Goal: Transaction & Acquisition: Purchase product/service

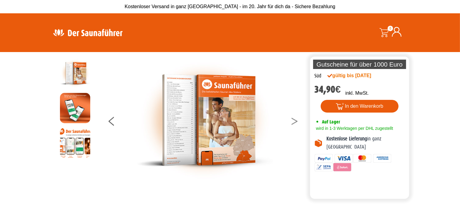
click at [291, 122] on button at bounding box center [298, 122] width 15 height 15
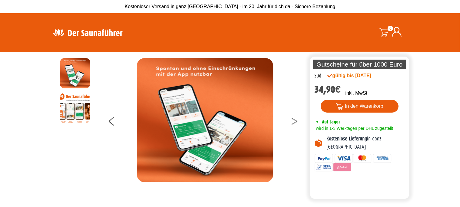
click at [291, 122] on button at bounding box center [298, 122] width 15 height 15
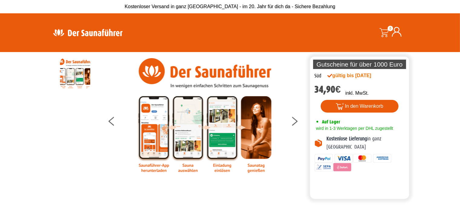
click at [286, 121] on div at bounding box center [204, 115] width 207 height 115
click at [298, 121] on button at bounding box center [298, 122] width 15 height 15
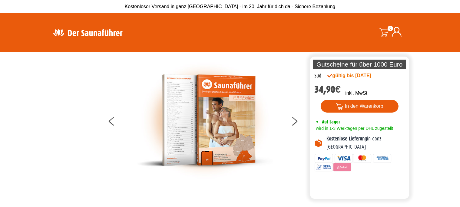
click at [250, 116] on img at bounding box center [205, 120] width 136 height 124
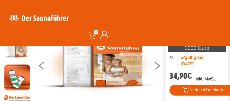
scroll to position [32, 0]
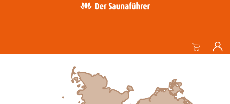
scroll to position [196, 0]
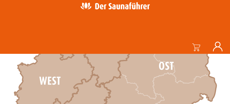
scroll to position [294, 0]
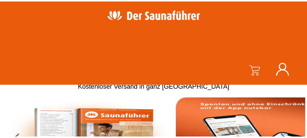
scroll to position [38, 0]
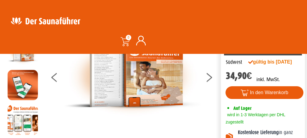
click at [159, 87] on img at bounding box center [132, 76] width 136 height 83
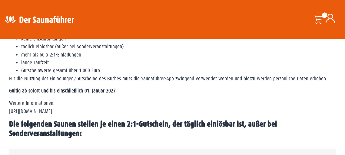
scroll to position [233, 0]
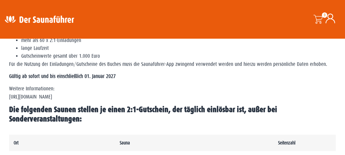
drag, startPoint x: 69, startPoint y: 98, endPoint x: 28, endPoint y: 97, distance: 41.2
click at [28, 97] on p "Weitere Informationen: https://www.der-saunafuehrer.de/app" at bounding box center [172, 93] width 327 height 16
drag, startPoint x: 114, startPoint y: 96, endPoint x: 134, endPoint y: 96, distance: 20.6
click at [116, 94] on p "Weitere Informationen: https://www.der-saunafuehrer.de/app" at bounding box center [172, 93] width 327 height 16
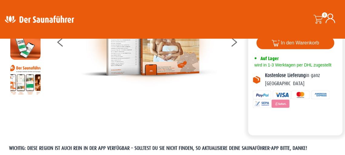
scroll to position [10, 0]
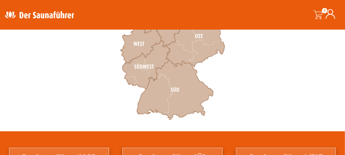
scroll to position [262, 0]
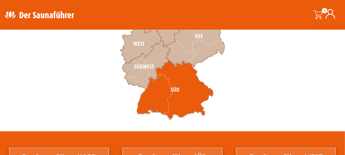
click at [152, 101] on icon at bounding box center [175, 91] width 76 height 60
click at [152, 99] on icon at bounding box center [175, 91] width 76 height 60
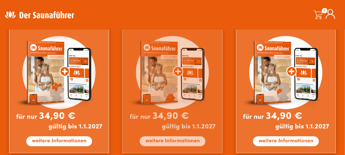
scroll to position [392, 0]
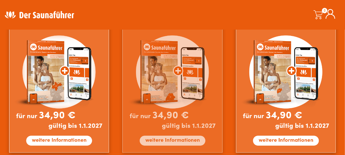
click at [183, 145] on img at bounding box center [172, 85] width 100 height 136
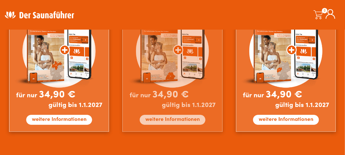
scroll to position [425, 0]
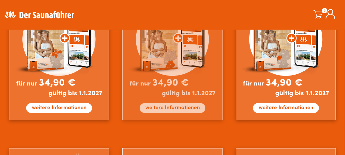
click at [180, 115] on img at bounding box center [172, 53] width 100 height 136
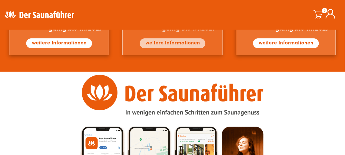
scroll to position [676, 0]
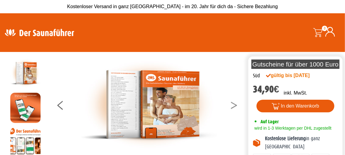
click at [233, 104] on button at bounding box center [237, 106] width 15 height 15
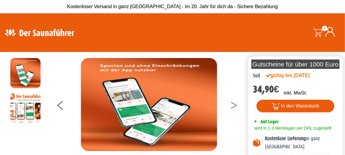
click at [233, 104] on button at bounding box center [237, 106] width 15 height 15
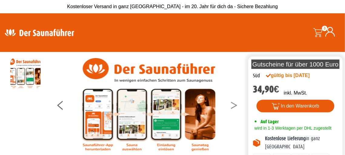
click at [233, 104] on button at bounding box center [237, 106] width 15 height 15
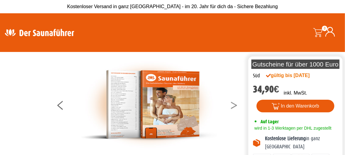
click at [233, 104] on button at bounding box center [237, 106] width 15 height 15
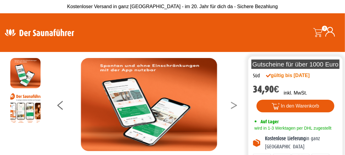
click at [233, 104] on button at bounding box center [237, 106] width 15 height 15
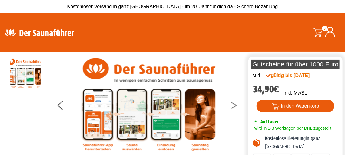
click at [233, 104] on button at bounding box center [237, 106] width 15 height 15
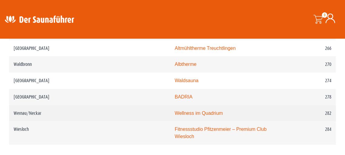
scroll to position [1439, 0]
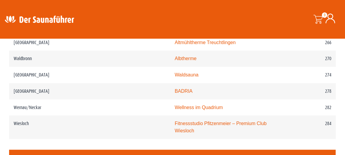
click at [11, 20] on img at bounding box center [39, 19] width 79 height 12
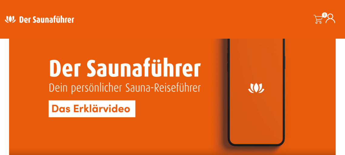
scroll to position [1603, 0]
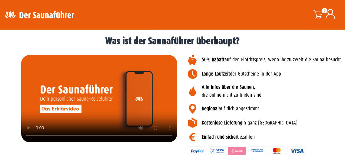
scroll to position [850, 0]
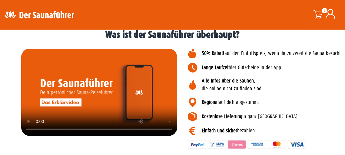
click at [306, 93] on p "Alle Infos über die Saunen, die online nicht zu finden sind" at bounding box center [272, 85] width 140 height 16
click at [43, 6] on div at bounding box center [60, 15] width 121 height 30
click at [14, 16] on img at bounding box center [39, 15] width 79 height 12
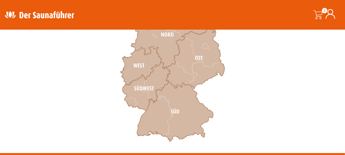
scroll to position [229, 0]
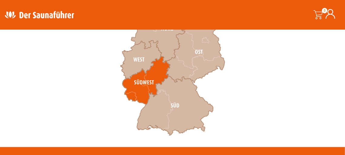
click at [133, 94] on icon at bounding box center [146, 81] width 48 height 48
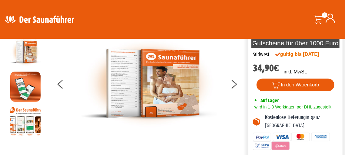
scroll to position [33, 0]
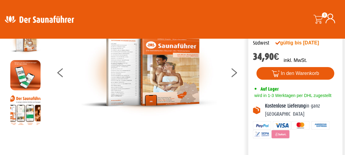
click at [227, 77] on div at bounding box center [149, 71] width 197 height 93
click at [231, 77] on button at bounding box center [237, 73] width 15 height 15
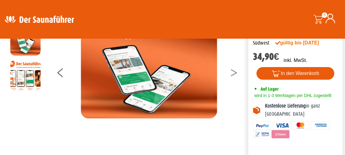
click at [233, 75] on icon at bounding box center [234, 75] width 6 height 4
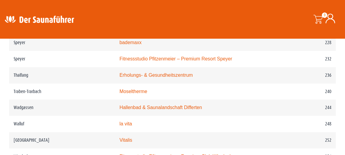
scroll to position [1276, 0]
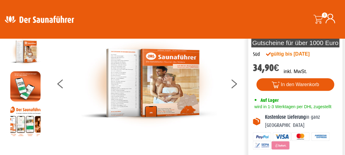
scroll to position [33, 0]
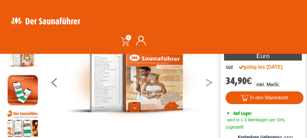
click at [211, 81] on button at bounding box center [212, 83] width 15 height 15
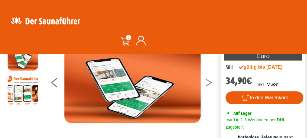
click at [211, 81] on button at bounding box center [212, 83] width 15 height 15
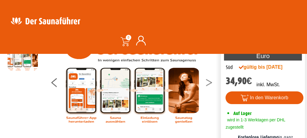
click at [211, 81] on button at bounding box center [212, 83] width 15 height 15
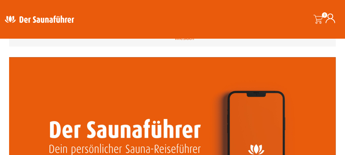
scroll to position [1537, 0]
